Goal: Transaction & Acquisition: Purchase product/service

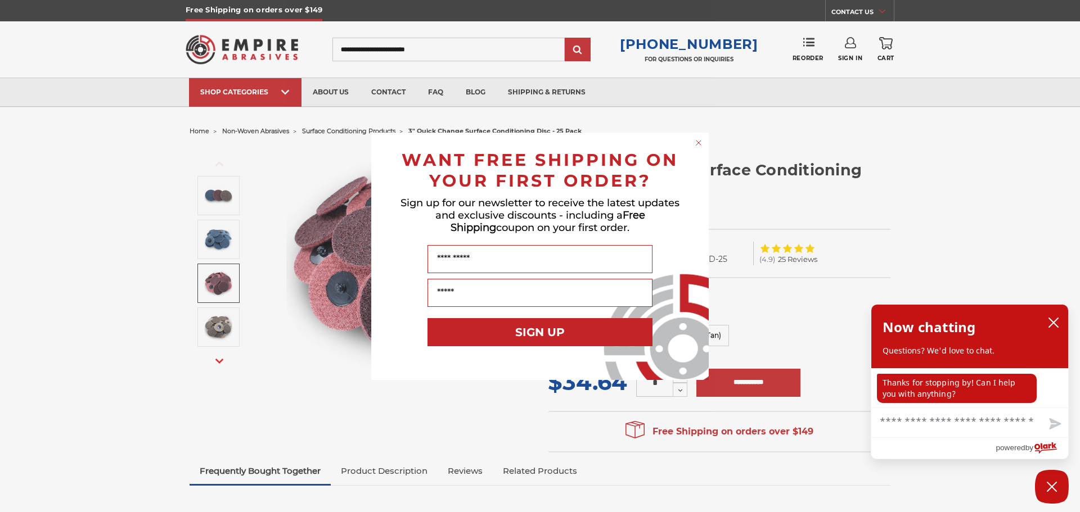
click at [700, 148] on form "WANT FREE SHIPPING ON YOUR FIRST ORDER? Sign up for our newsletter to receive t…" at bounding box center [539, 256] width 337 height 247
click at [699, 144] on circle "Close dialog" at bounding box center [699, 142] width 11 height 11
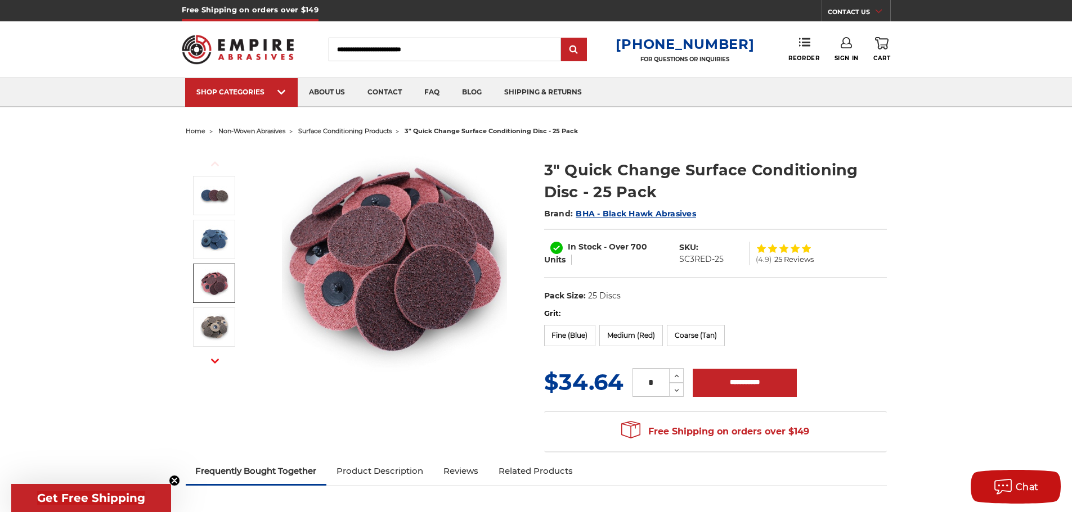
click at [206, 277] on img at bounding box center [214, 283] width 28 height 28
